Goal: Transaction & Acquisition: Download file/media

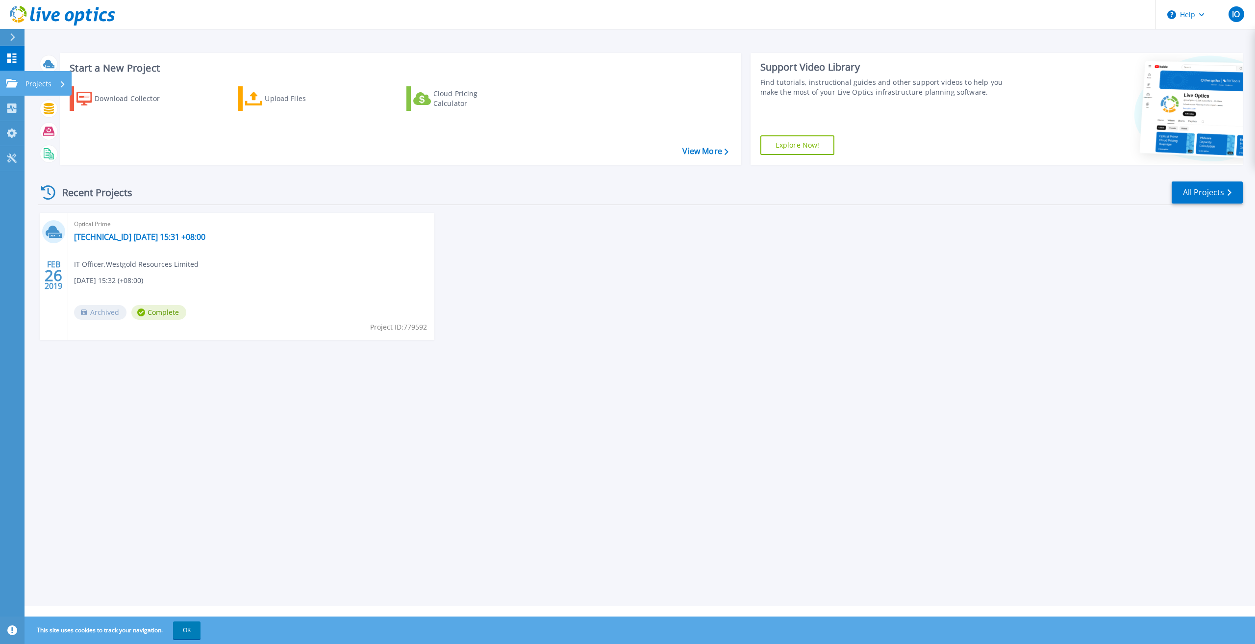
click at [23, 85] on link "Projects Projects" at bounding box center [12, 83] width 25 height 25
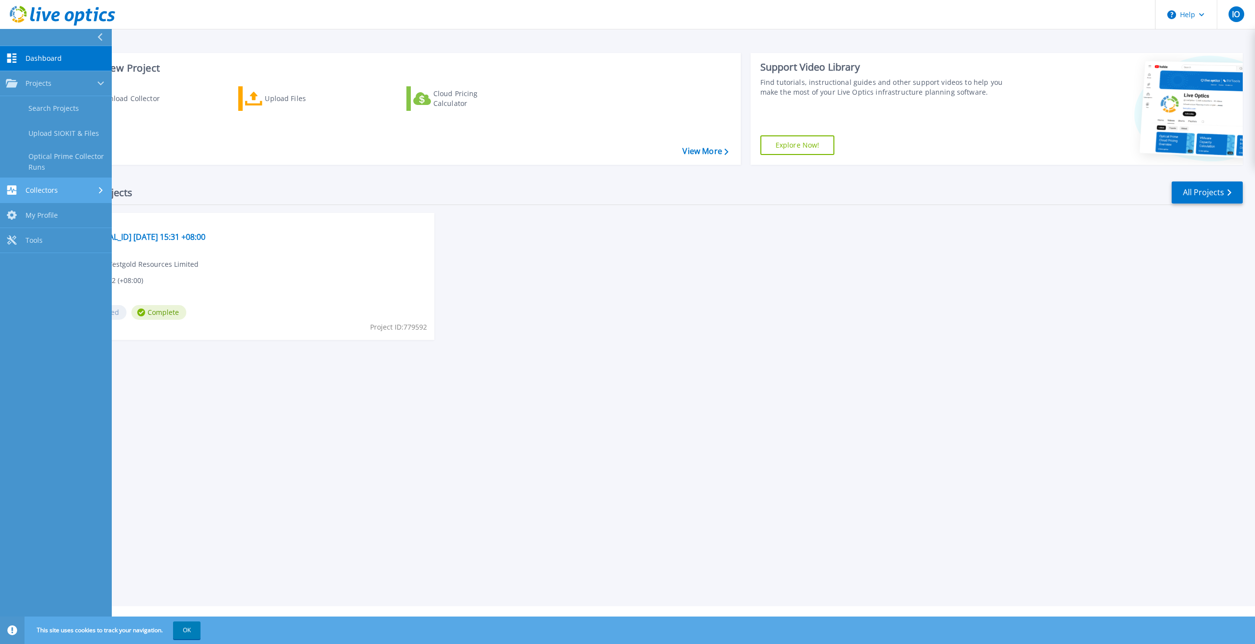
click at [44, 190] on span "Collectors" at bounding box center [42, 190] width 32 height 9
click at [38, 154] on link "Dossier" at bounding box center [56, 158] width 112 height 25
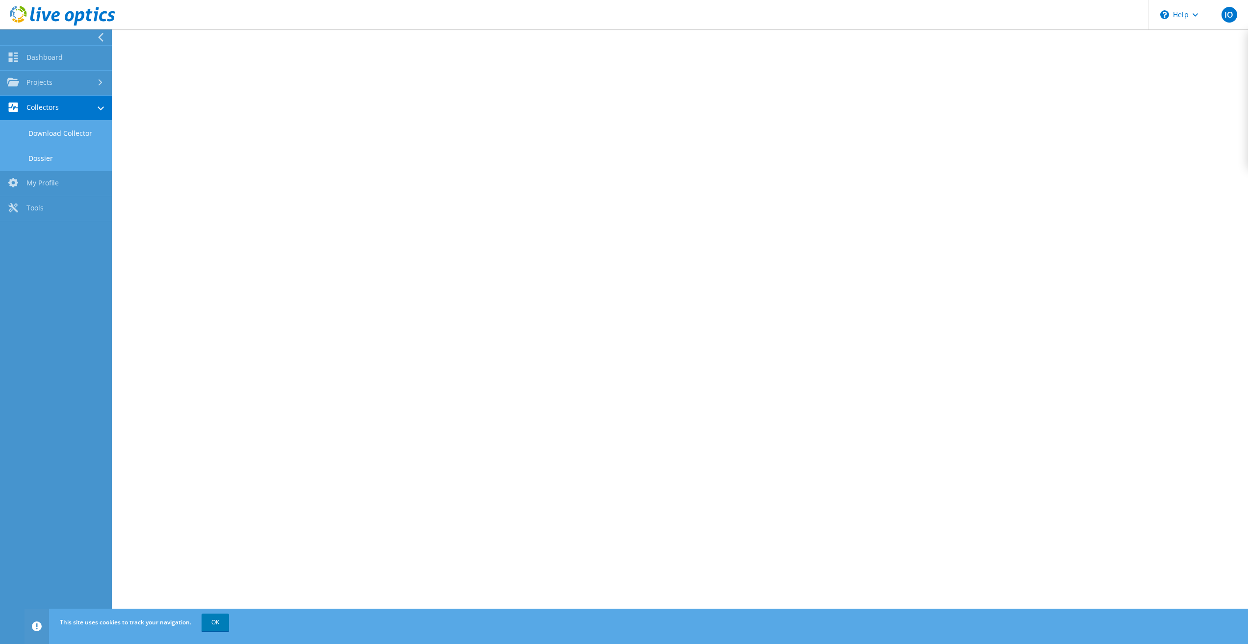
click at [54, 133] on link "Download Collector" at bounding box center [56, 133] width 112 height 25
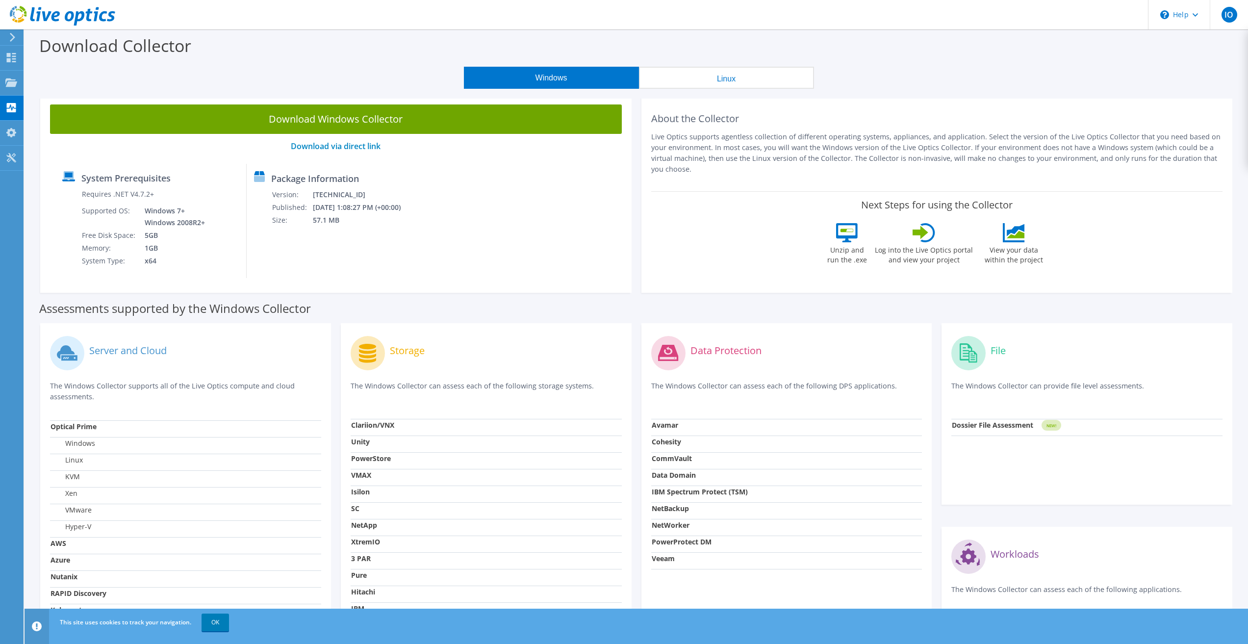
click at [378, 352] on circle at bounding box center [368, 353] width 34 height 34
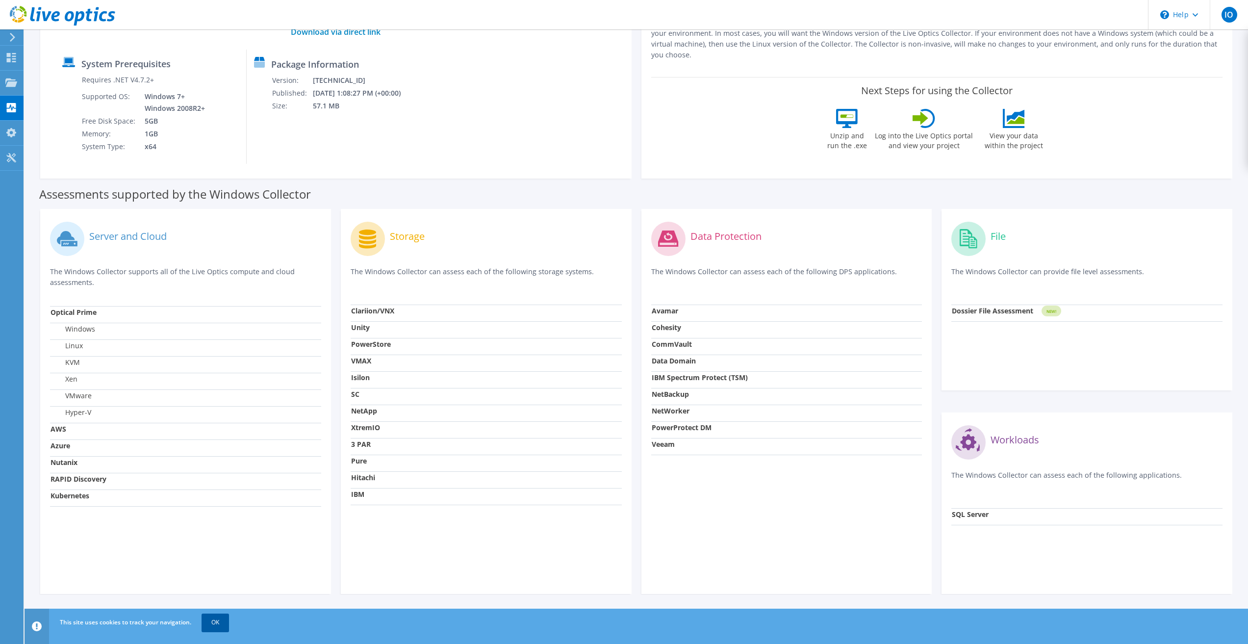
click at [211, 625] on link "OK" at bounding box center [215, 623] width 27 height 18
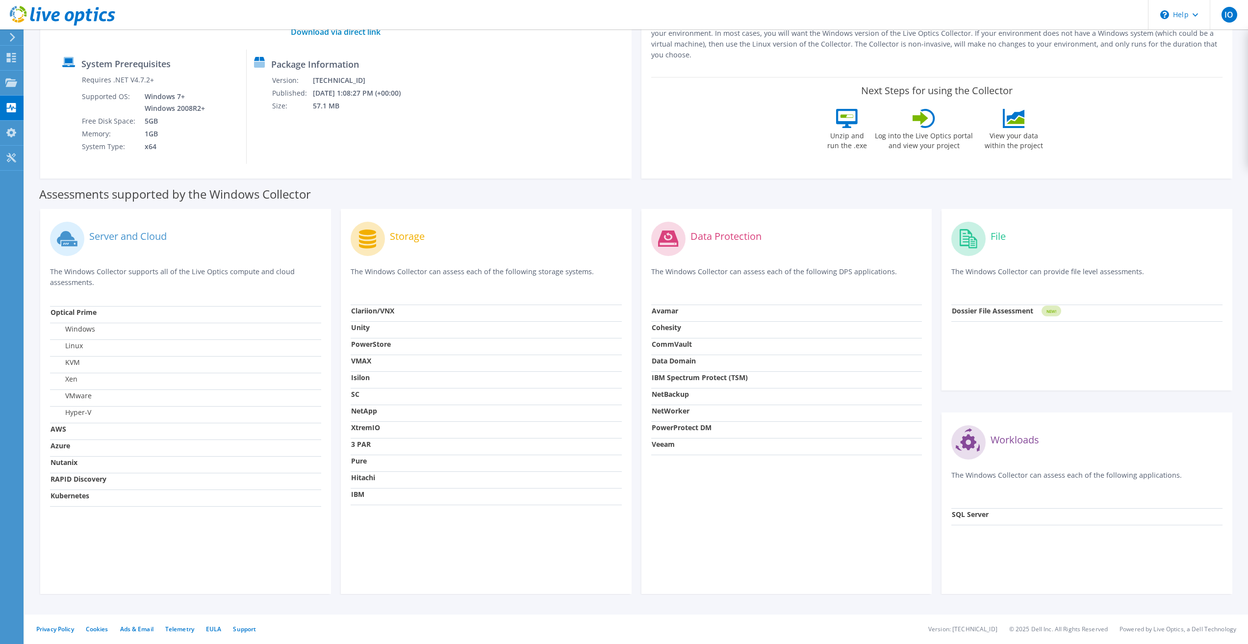
scroll to position [0, 0]
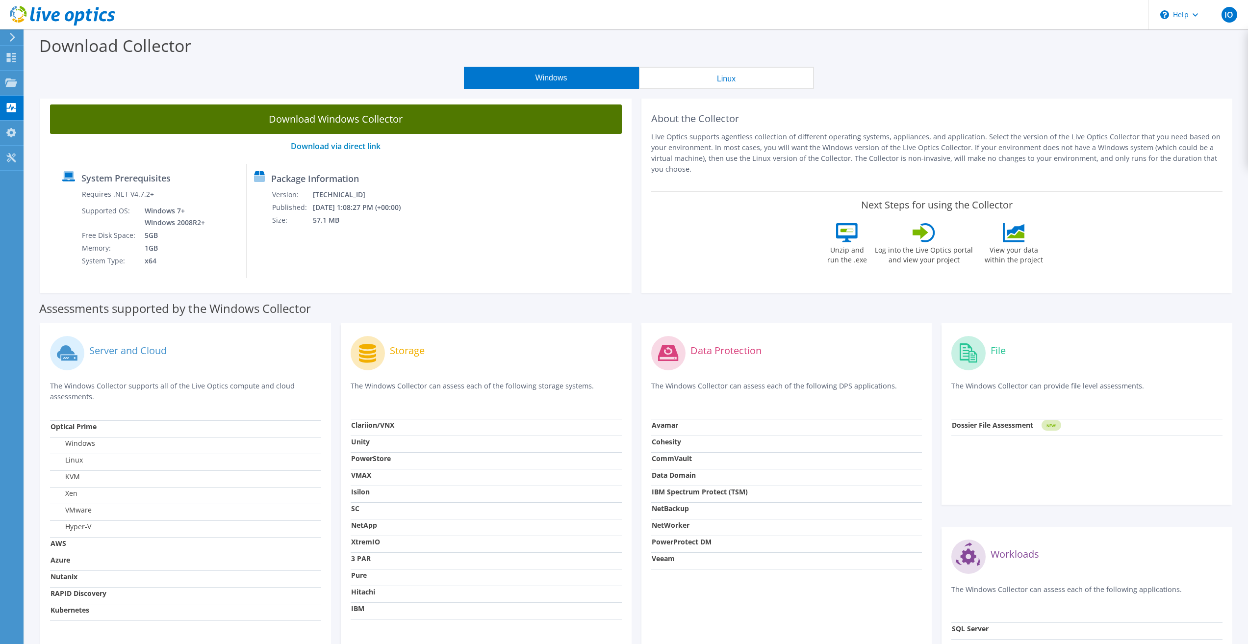
click at [373, 118] on link "Download Windows Collector" at bounding box center [336, 118] width 572 height 29
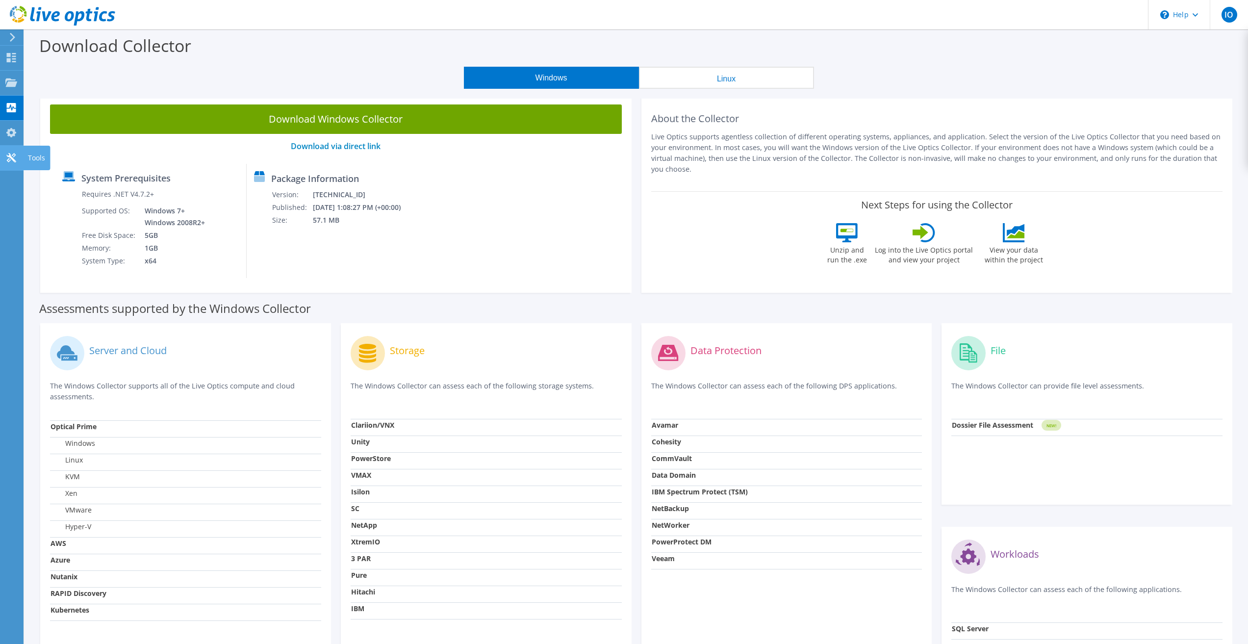
click at [14, 156] on icon at bounding box center [11, 157] width 12 height 9
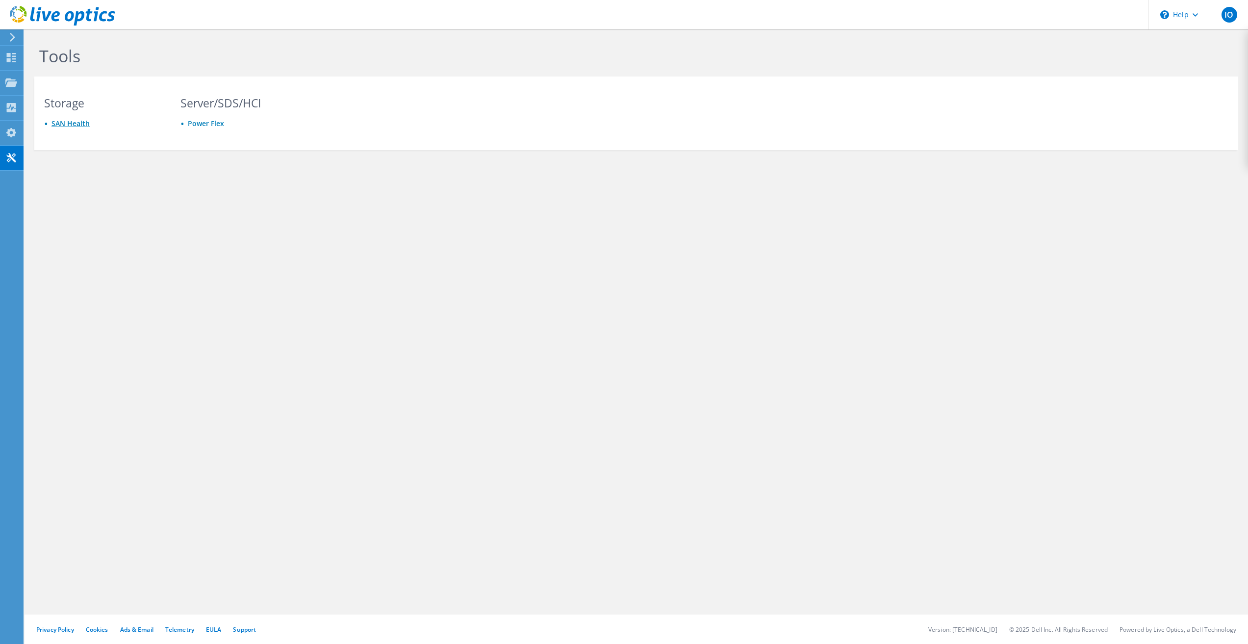
click at [73, 122] on link "SAN Health" at bounding box center [70, 123] width 38 height 9
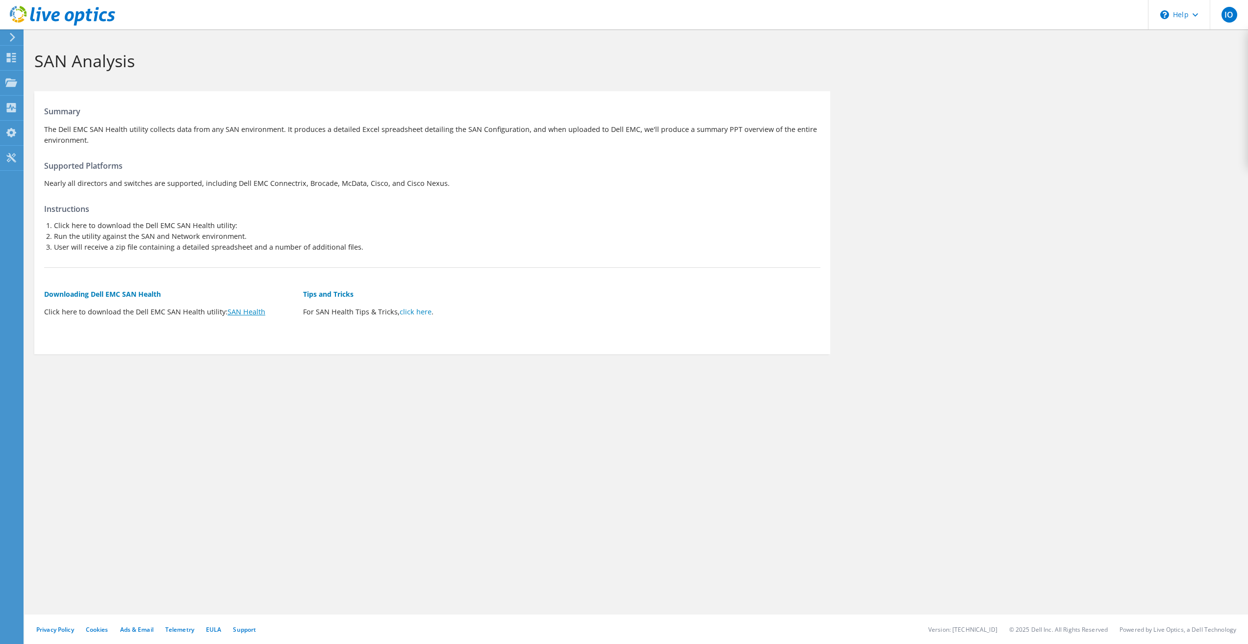
click at [239, 309] on link "SAN Health" at bounding box center [247, 311] width 38 height 9
